Goal: Task Accomplishment & Management: Use online tool/utility

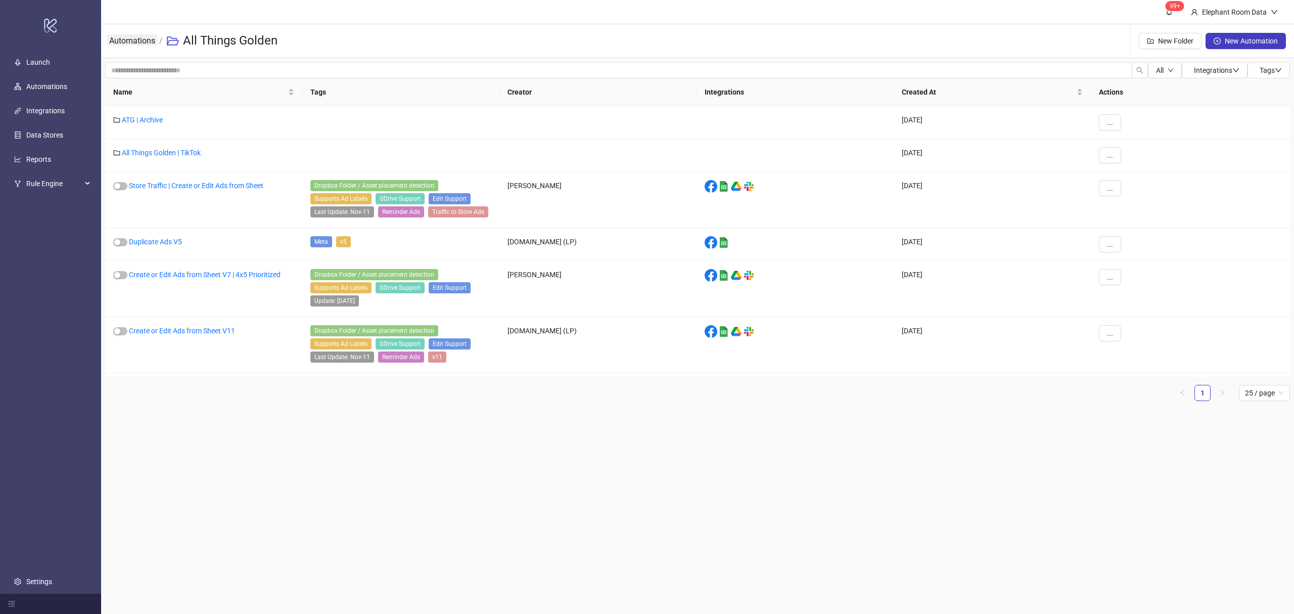
click at [146, 45] on link "Automations" at bounding box center [132, 39] width 50 height 11
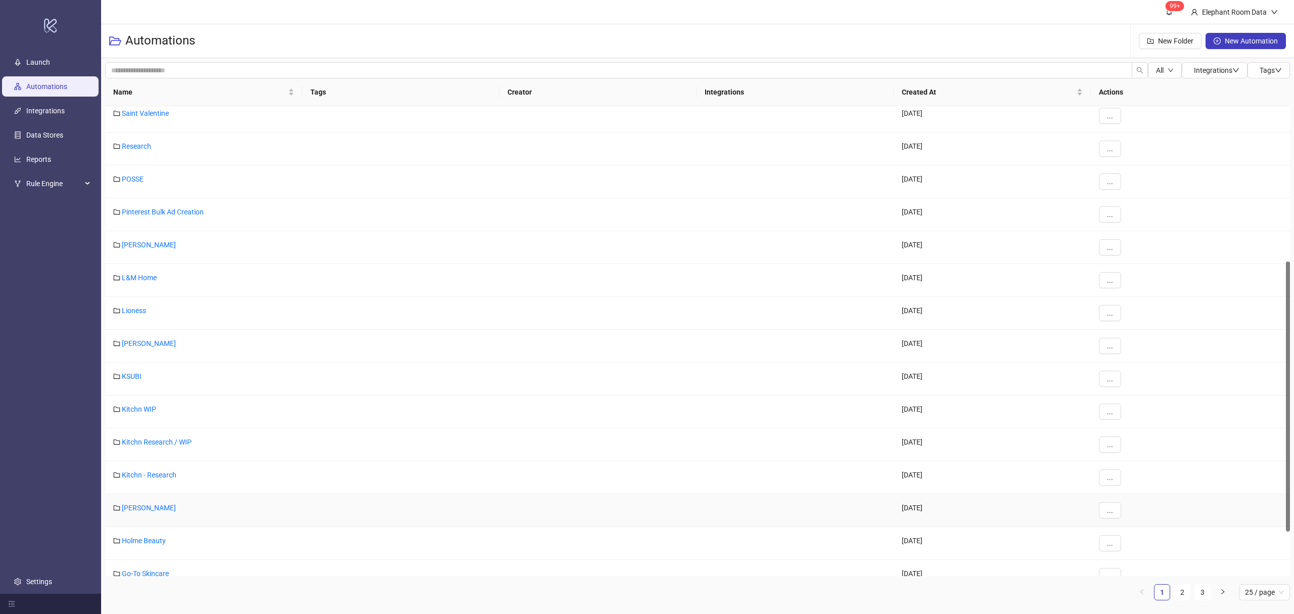
scroll to position [352, 0]
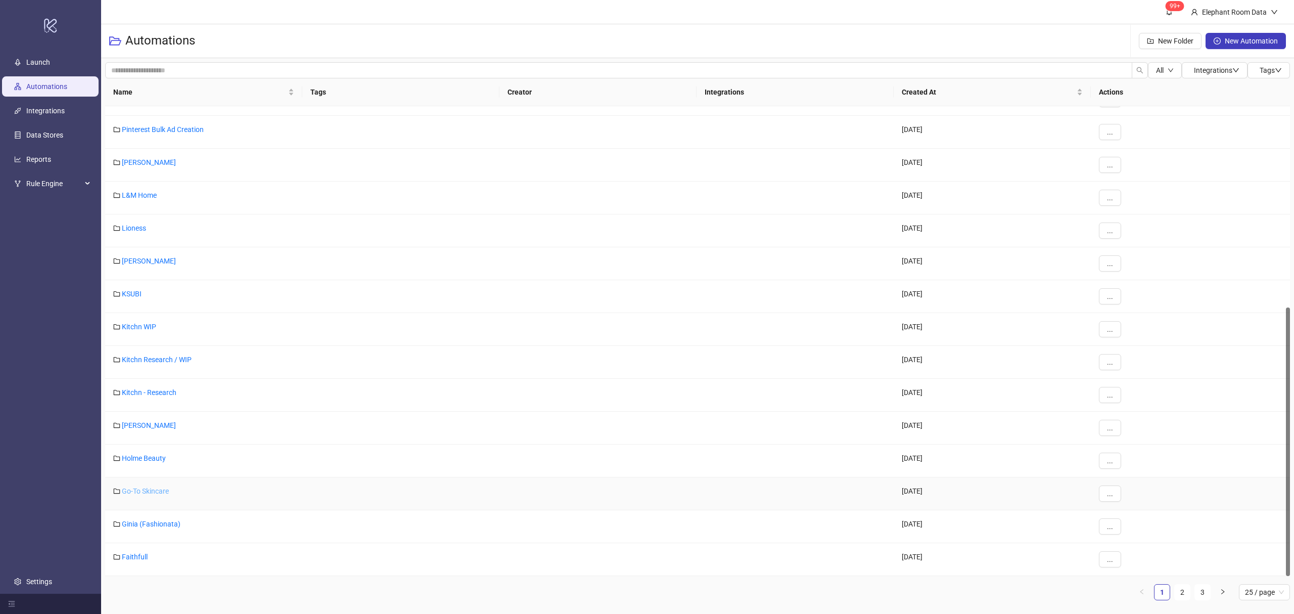
click at [148, 491] on link "Go-To Skincare" at bounding box center [145, 491] width 47 height 8
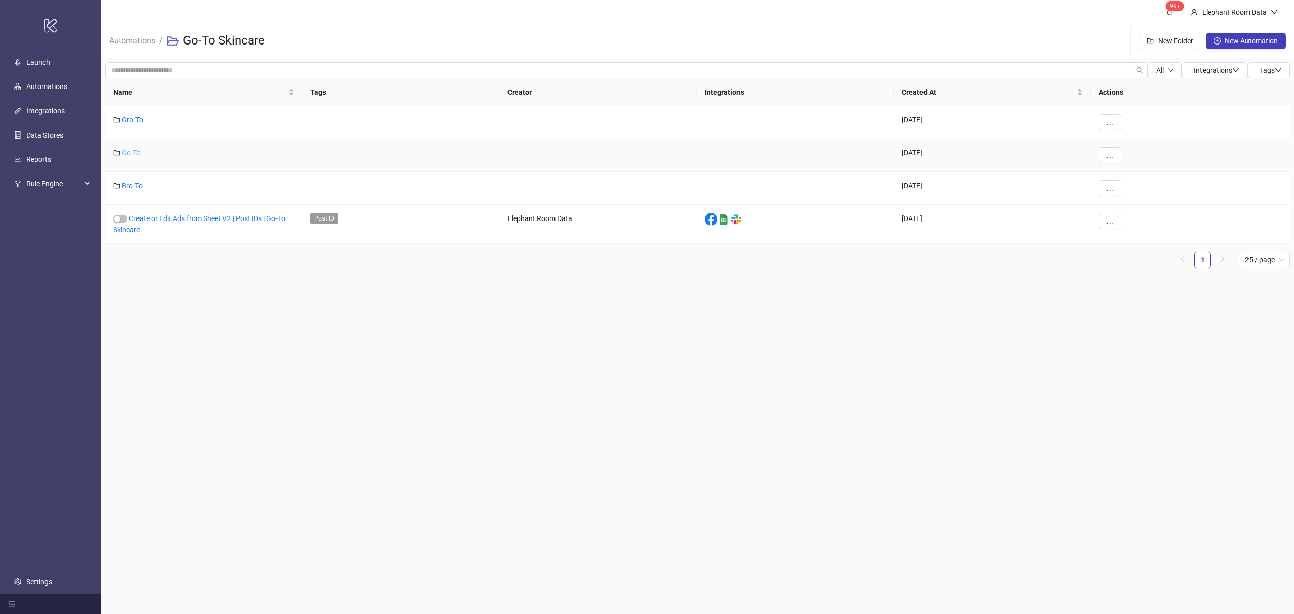
click at [122, 153] on link "Go-To" at bounding box center [131, 153] width 19 height 8
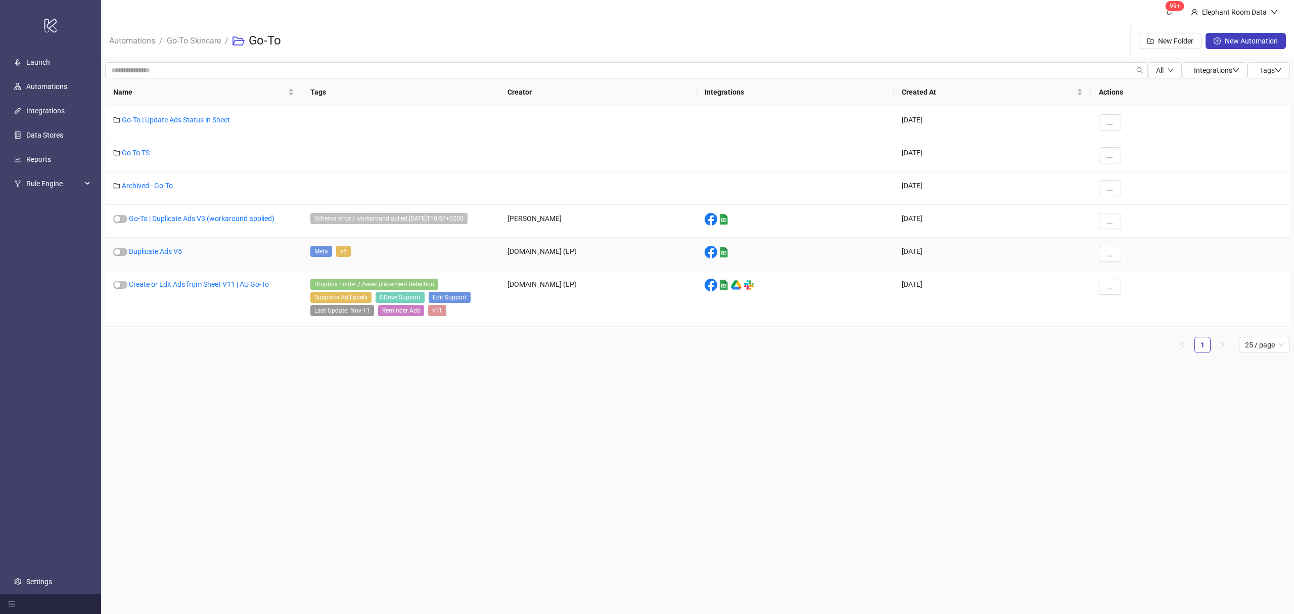
click at [168, 257] on div "Duplicate Ads V5" at bounding box center [203, 254] width 197 height 33
click at [156, 251] on link "Duplicate Ads V5" at bounding box center [155, 251] width 53 height 8
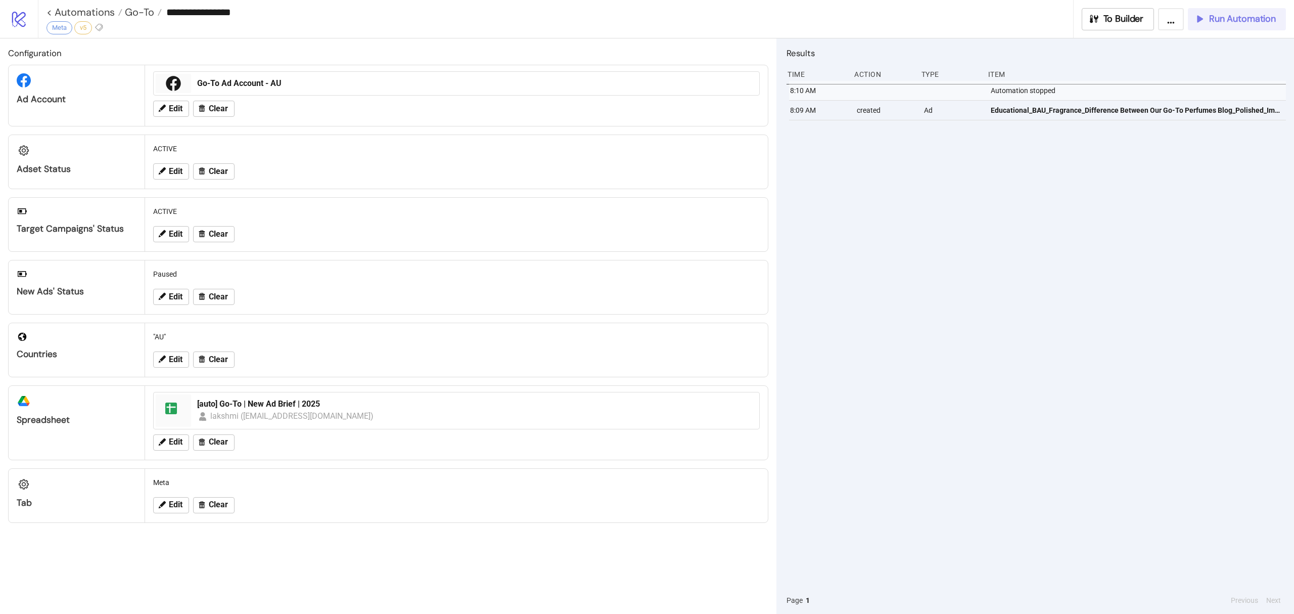
click at [1207, 21] on div "Run Automation" at bounding box center [1235, 19] width 82 height 12
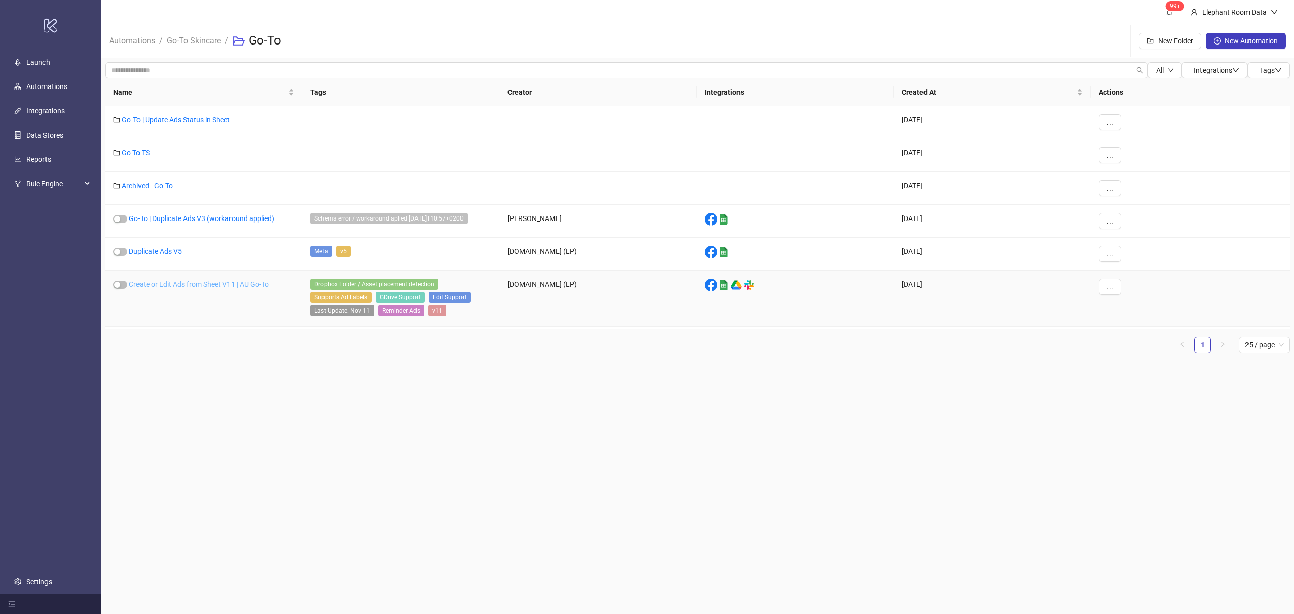
click at [229, 284] on link "Create or Edit Ads from Sheet V11 | AU Go-To" at bounding box center [199, 284] width 140 height 8
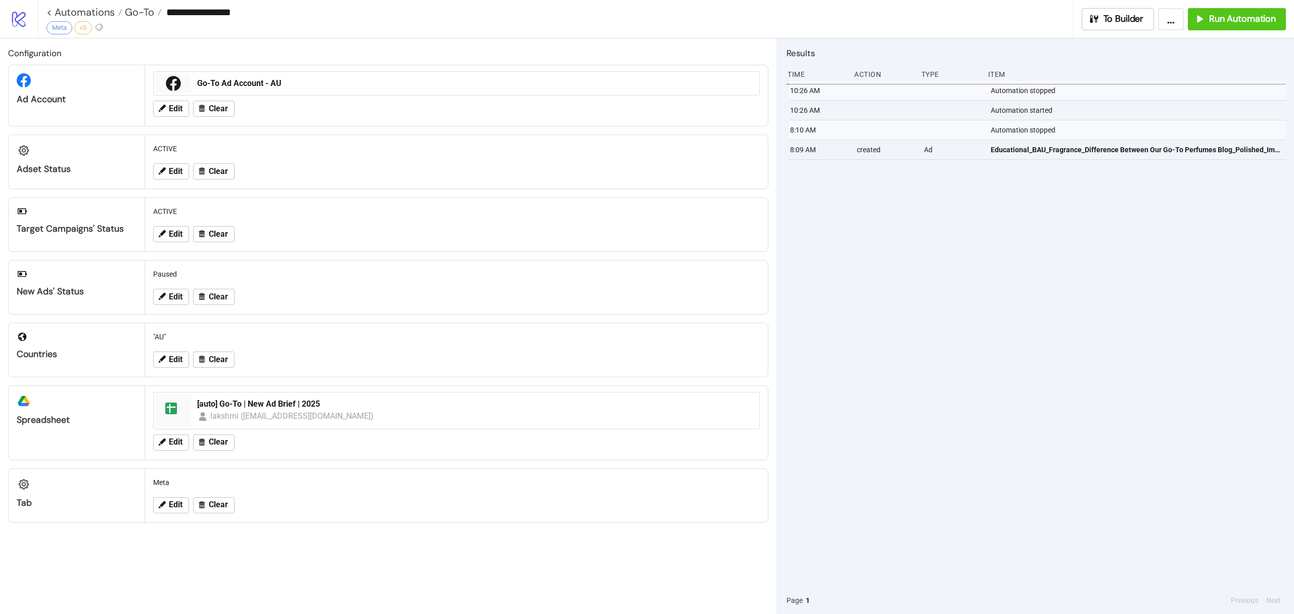
type input "**********"
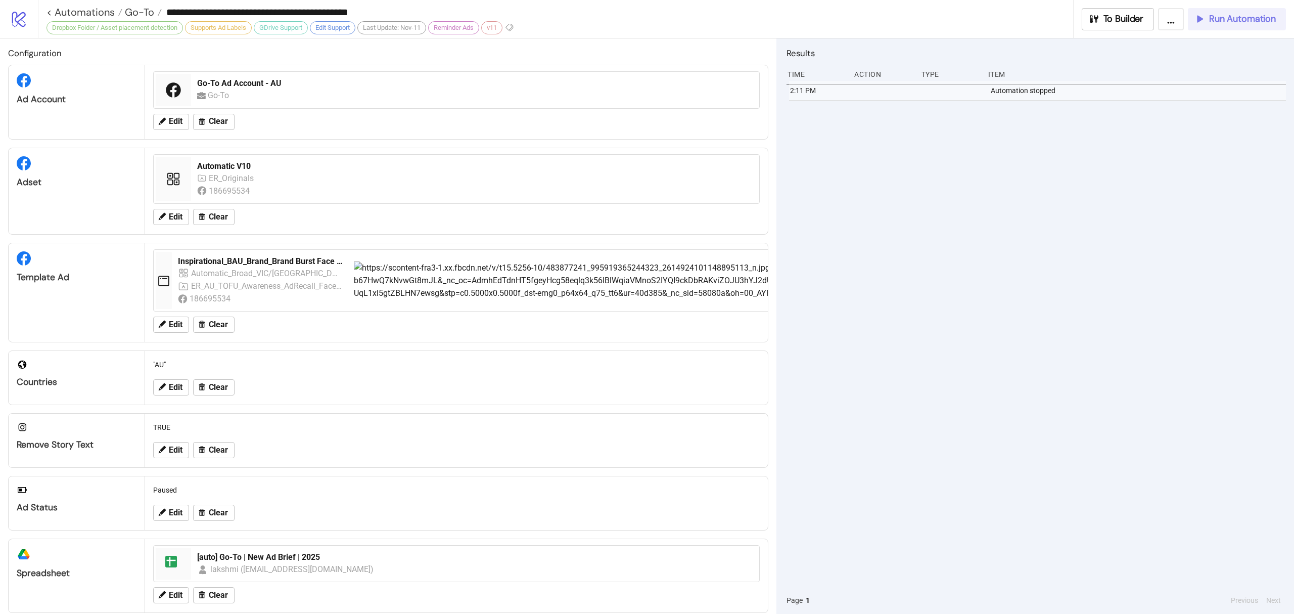
click at [1247, 20] on span "Run Automation" at bounding box center [1242, 19] width 67 height 12
click at [144, 15] on span "Go-To" at bounding box center [138, 12] width 32 height 13
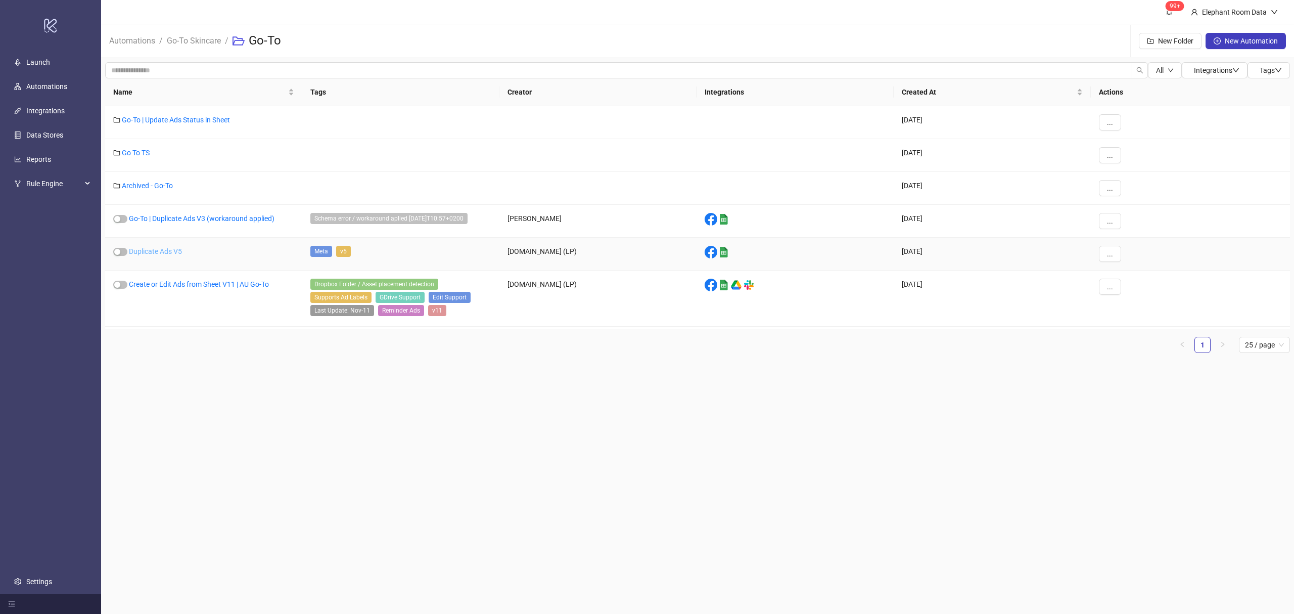
click at [173, 250] on link "Duplicate Ads V5" at bounding box center [155, 251] width 53 height 8
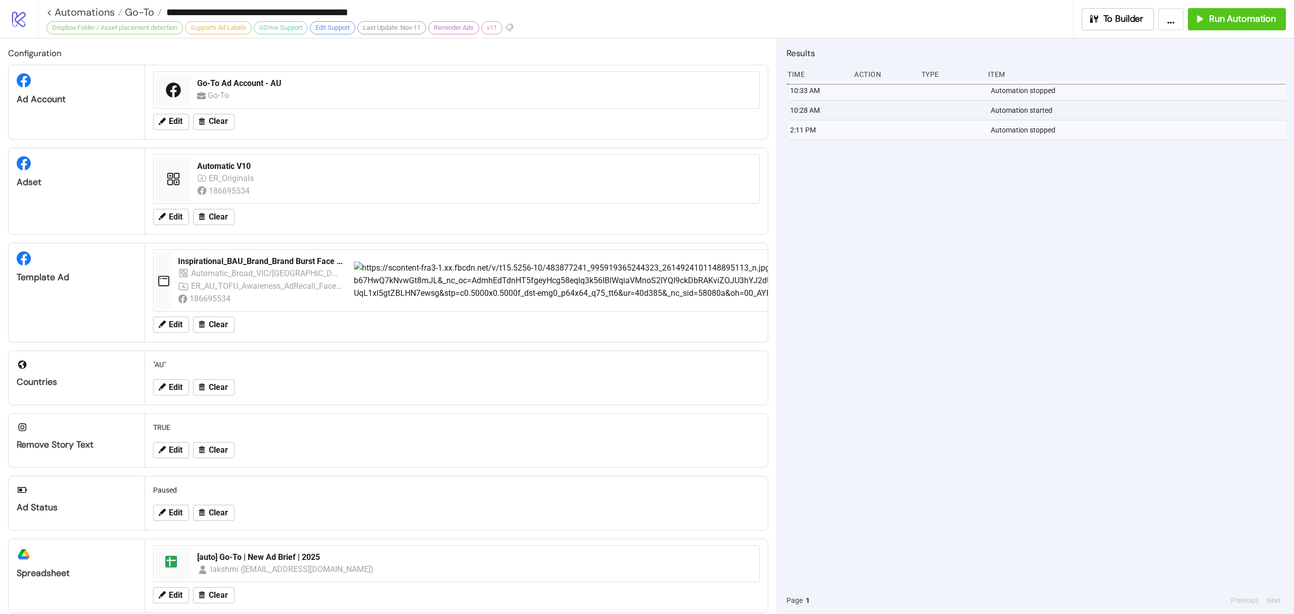
type input "**********"
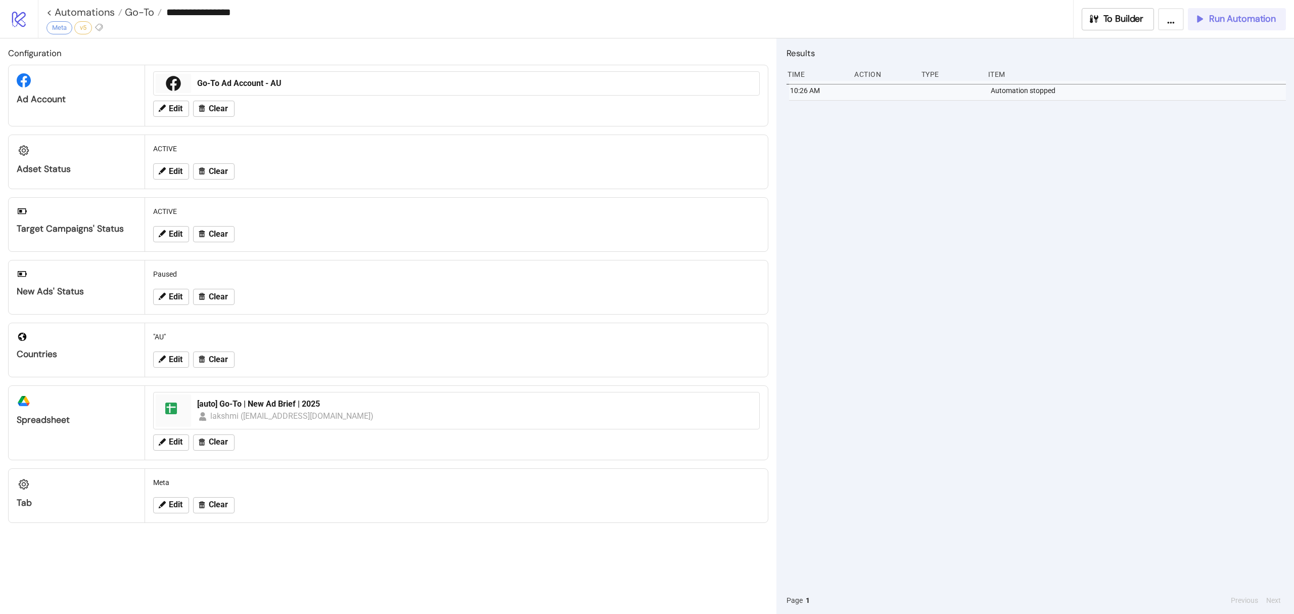
click at [1241, 22] on span "Run Automation" at bounding box center [1242, 19] width 67 height 12
click at [1245, 18] on span "Run Automation" at bounding box center [1242, 19] width 67 height 12
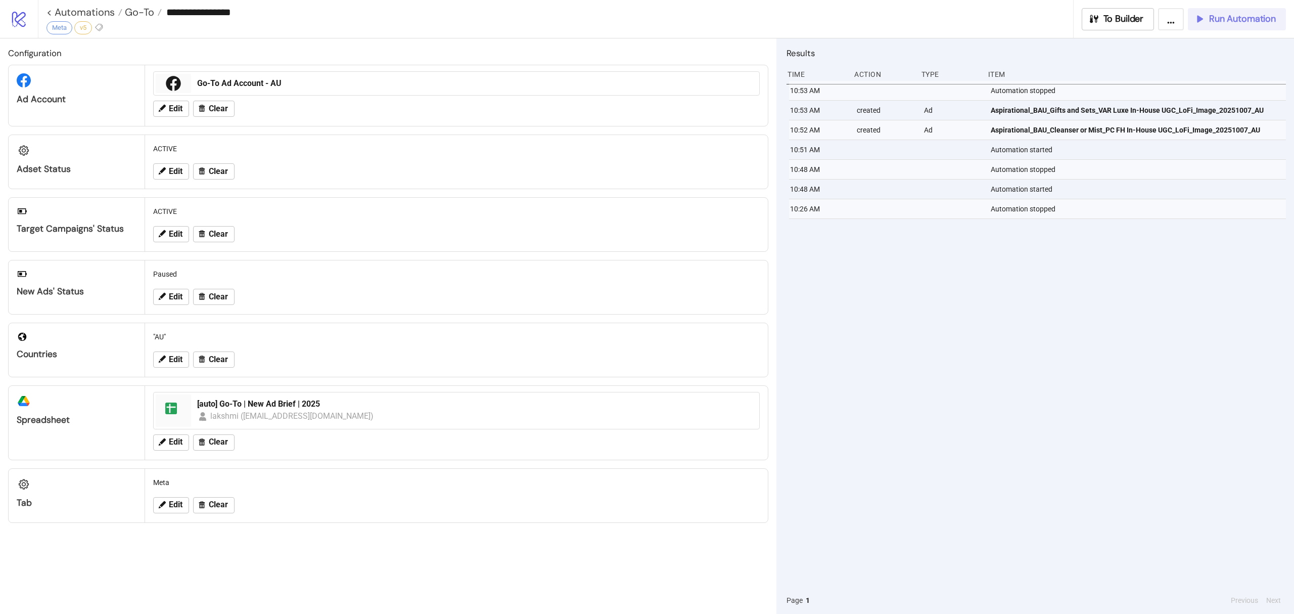
click at [1220, 10] on button "Run Automation" at bounding box center [1237, 19] width 98 height 22
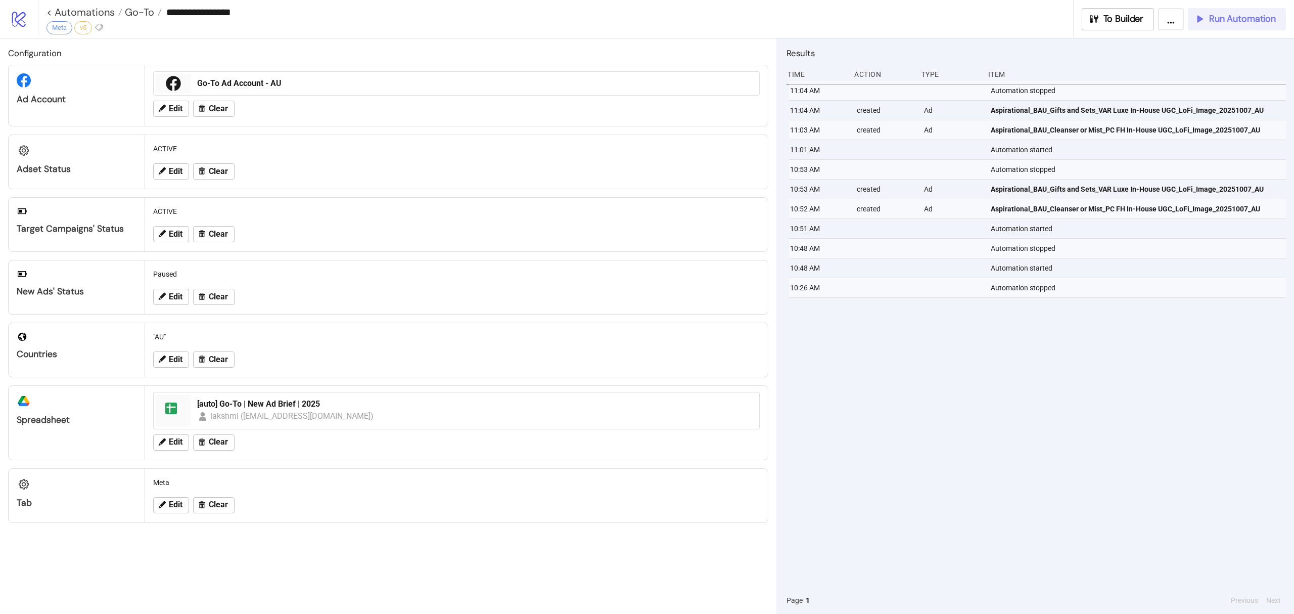
click at [1204, 16] on icon "button" at bounding box center [1199, 18] width 11 height 11
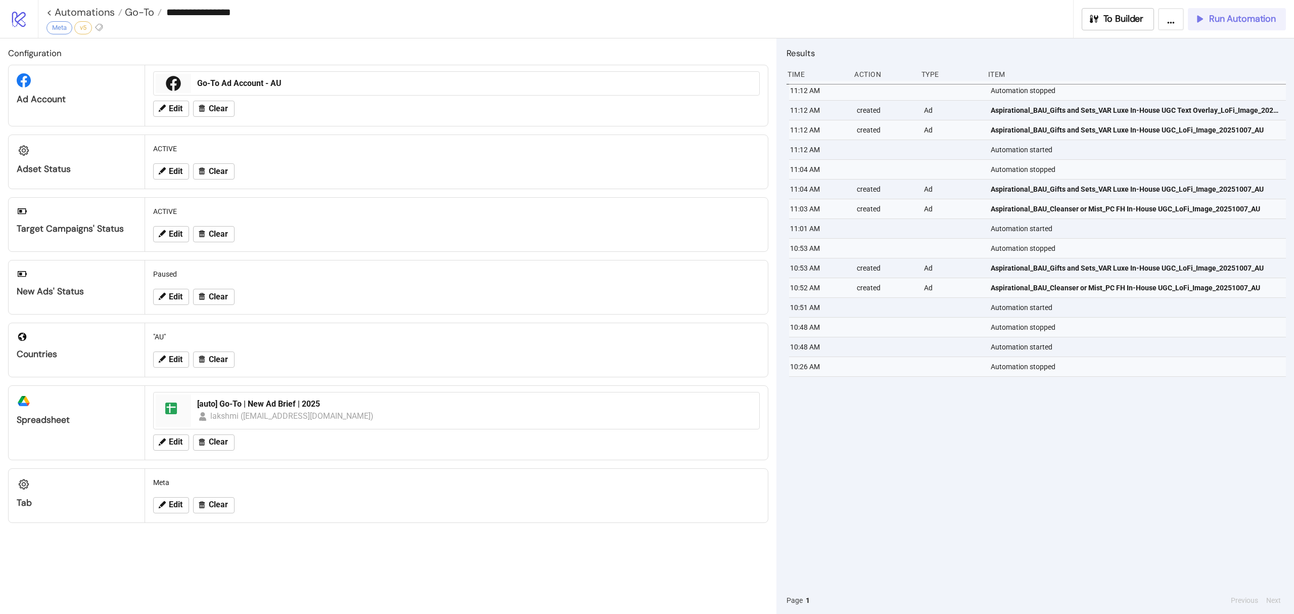
click at [1200, 13] on icon "button" at bounding box center [1199, 18] width 11 height 11
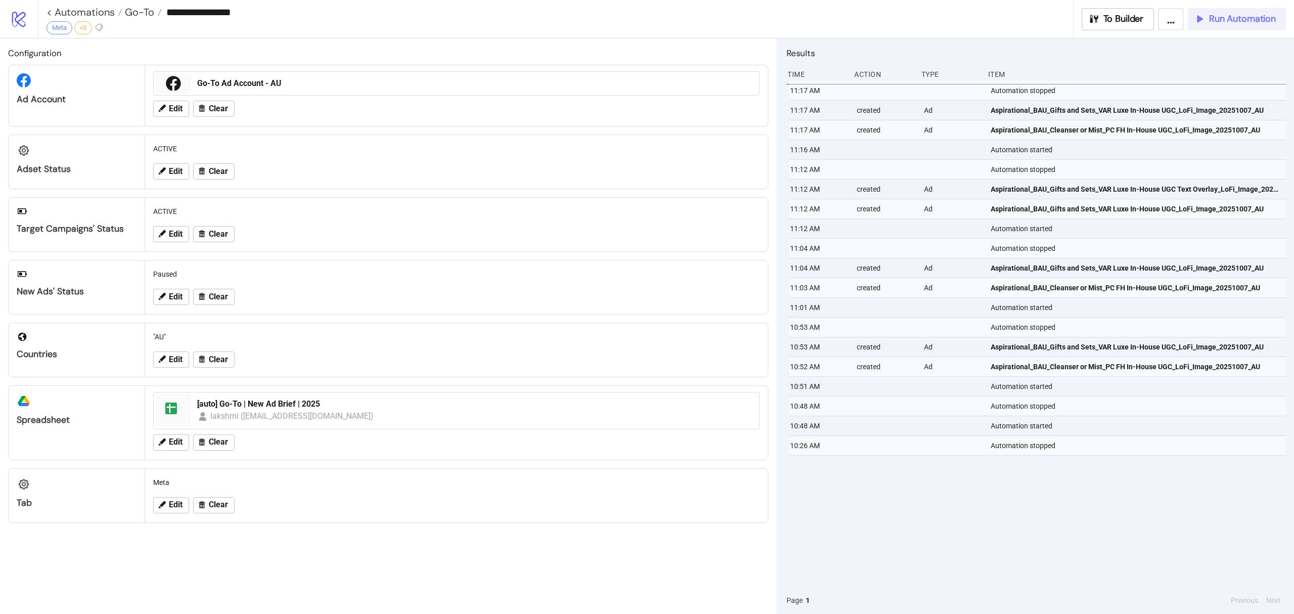
click at [1222, 17] on span "Run Automation" at bounding box center [1242, 19] width 67 height 12
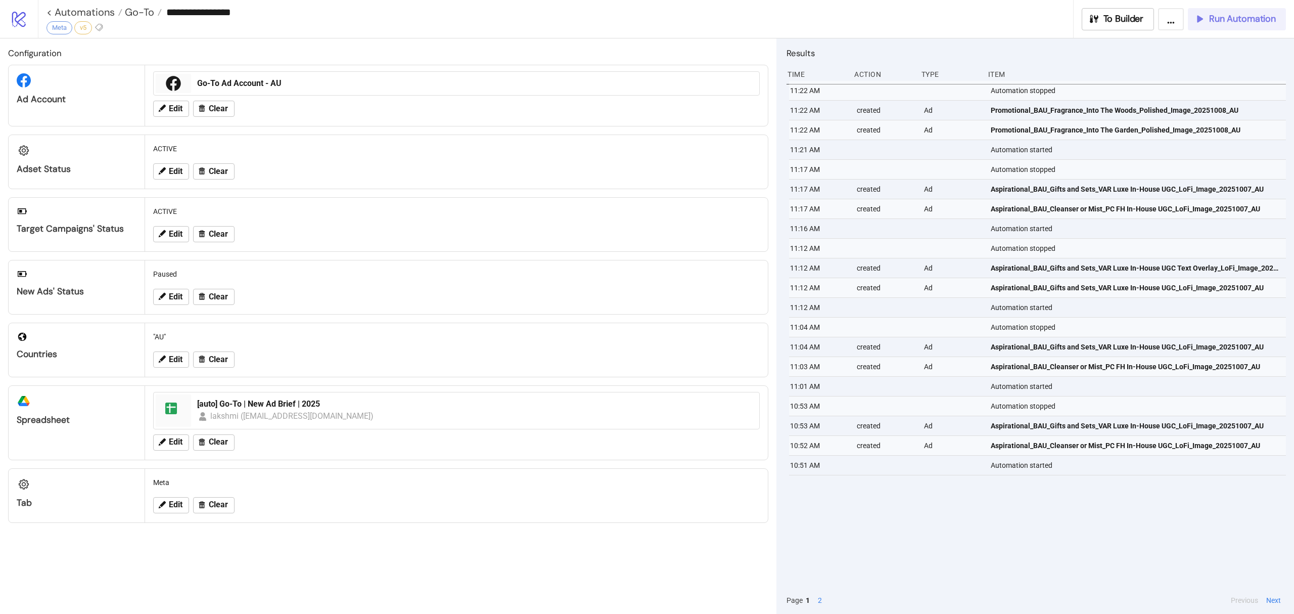
click at [1235, 15] on span "Run Automation" at bounding box center [1242, 19] width 67 height 12
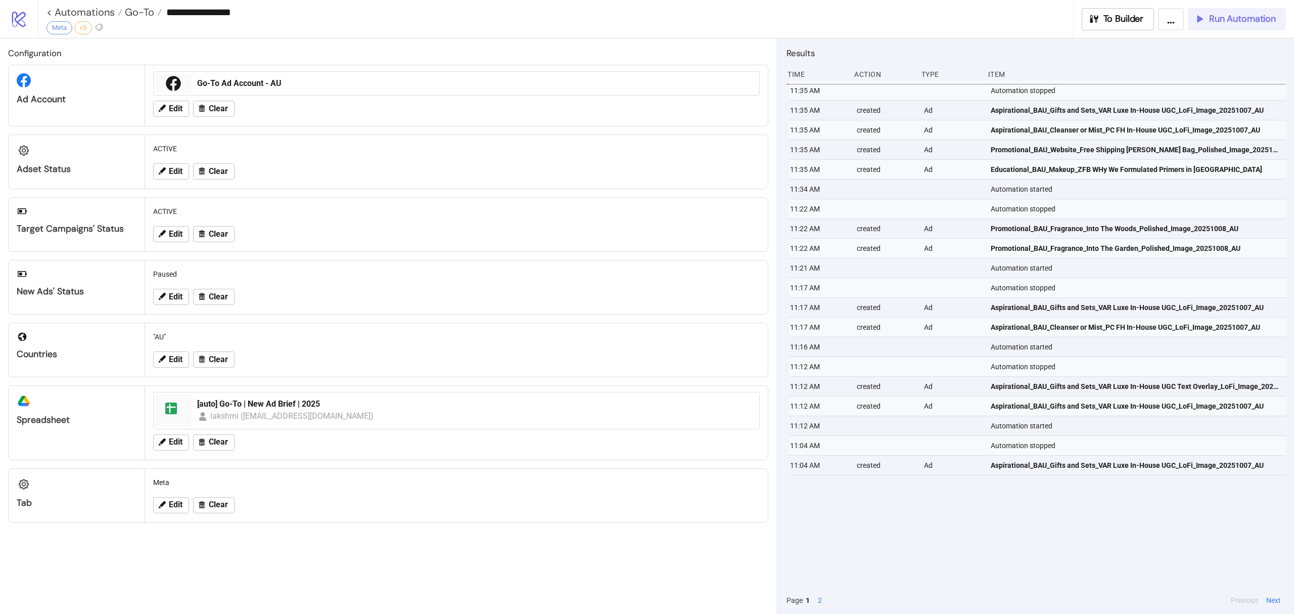
click at [1240, 22] on span "Run Automation" at bounding box center [1242, 19] width 67 height 12
